Goal: Task Accomplishment & Management: Use online tool/utility

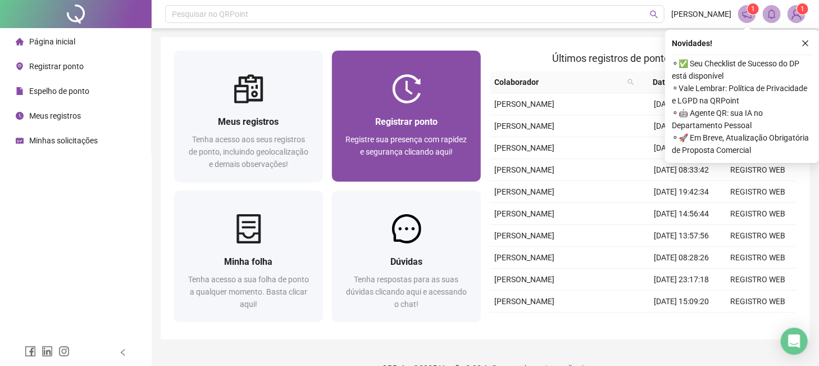
click at [414, 147] on span "Registre sua presença com rapidez e segurança clicando aqui!" at bounding box center [406, 145] width 121 height 21
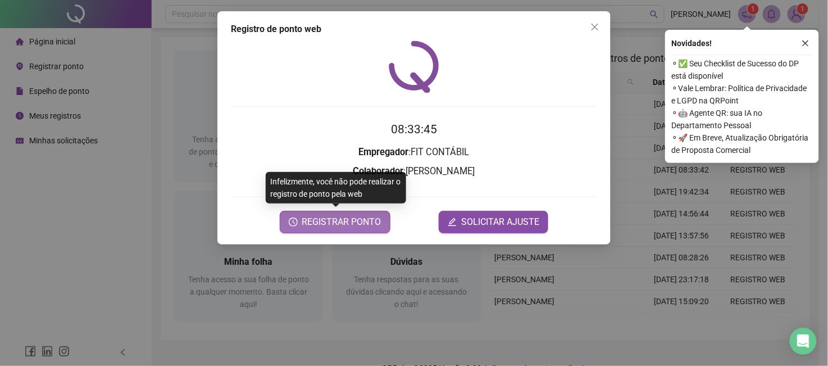
click at [352, 224] on span "REGISTRAR PONTO" at bounding box center [341, 221] width 79 height 13
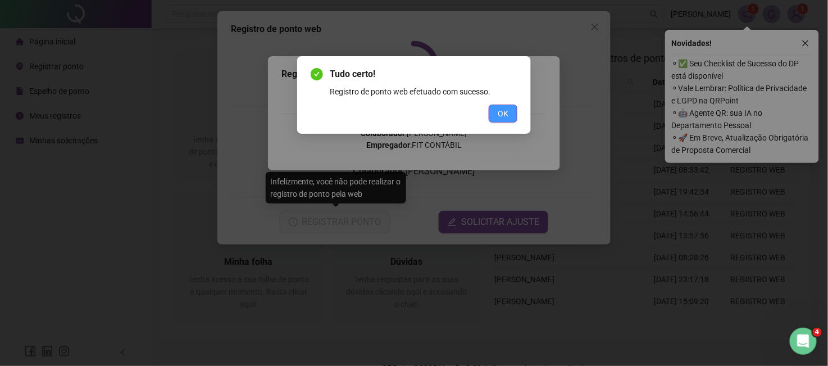
click at [503, 109] on span "OK" at bounding box center [503, 113] width 11 height 12
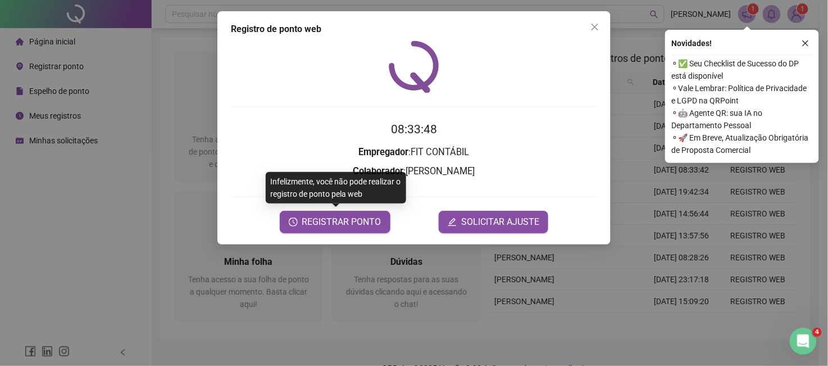
click at [597, 26] on icon "close" at bounding box center [594, 26] width 9 height 9
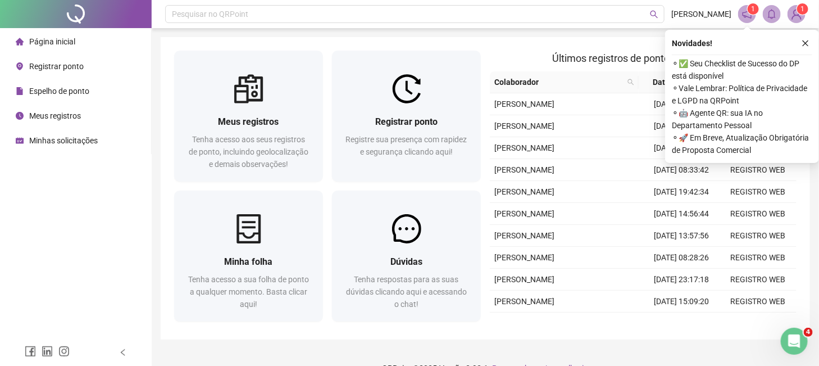
click at [54, 113] on span "Meus registros" at bounding box center [55, 115] width 52 height 9
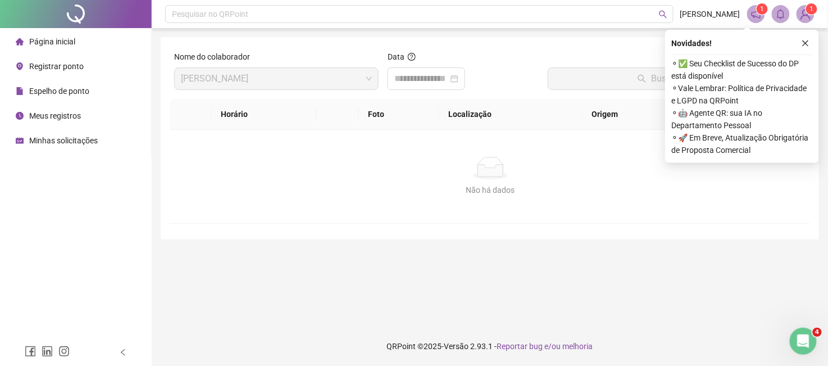
click at [58, 42] on span "Página inicial" at bounding box center [52, 41] width 46 height 9
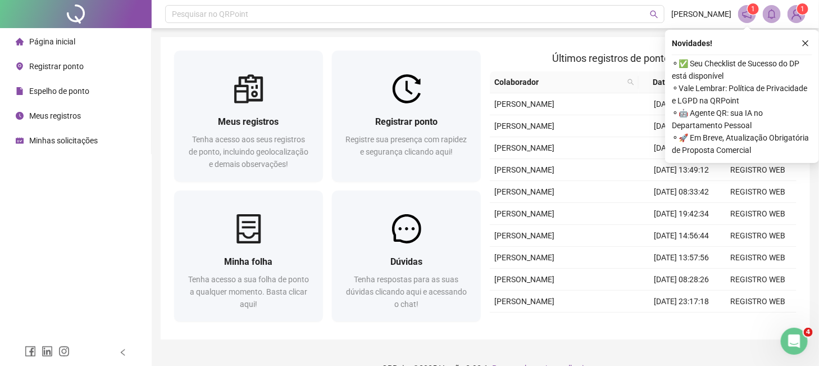
click at [803, 40] on icon "close" at bounding box center [805, 43] width 6 height 6
